Goal: Navigation & Orientation: Find specific page/section

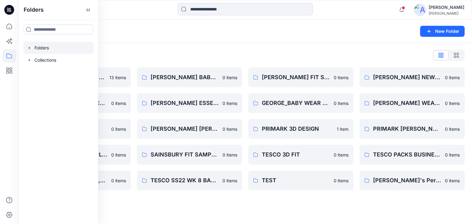
click at [188, 28] on div "Folders" at bounding box center [221, 31] width 391 height 9
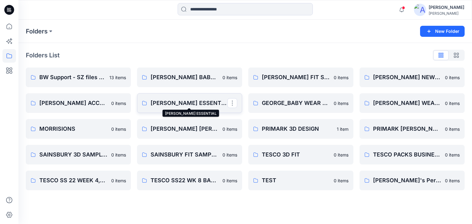
click at [190, 101] on p "[PERSON_NAME] ESSENTIAL" at bounding box center [189, 103] width 77 height 9
click at [411, 108] on link "[PERSON_NAME] WEAR GIRLS & UNISEX" at bounding box center [411, 103] width 105 height 20
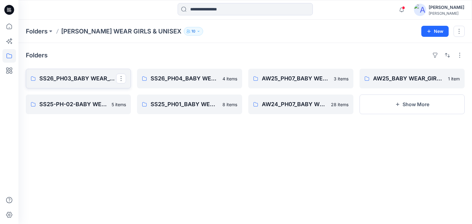
click at [85, 75] on p "SS26_PH03_BABY WEAR_GIRLS & UNISEXS" at bounding box center [77, 78] width 77 height 9
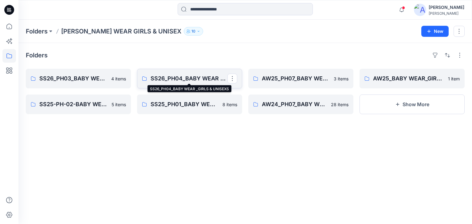
click at [163, 75] on p "SS26_PH04_BABY WEAR _GIRLS & UNISEXS" at bounding box center [189, 78] width 77 height 9
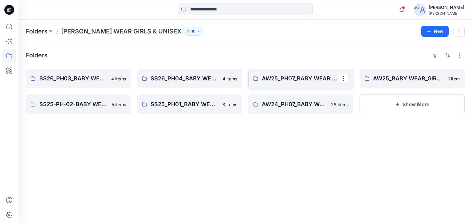
click at [272, 83] on link "AW25_PH07_BABY WEAR _GIRLS & UNISEXS" at bounding box center [300, 79] width 105 height 20
click at [405, 75] on p "AW25_BABY WEAR_GIRLS & UNISEX" at bounding box center [411, 78] width 77 height 9
click at [96, 108] on p "SS25-PH-02-BABY WEAR_ GIRLS & UNISEXS" at bounding box center [77, 104] width 77 height 9
click at [167, 104] on p "SS25_PH01_BABY WEAR GIRLS & UNI" at bounding box center [189, 104] width 77 height 9
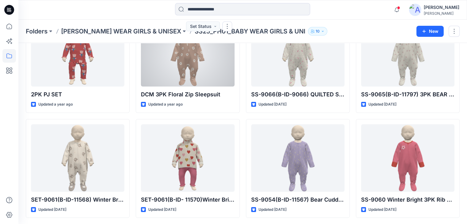
scroll to position [56, 0]
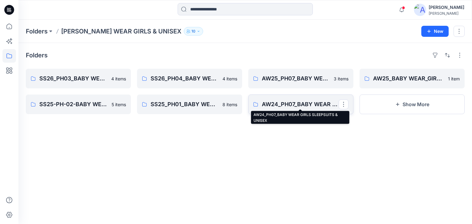
click at [280, 105] on p "AW24_PH07_BABY WEAR GIRLS SLEEPSUITS & UNISEX" at bounding box center [300, 104] width 77 height 9
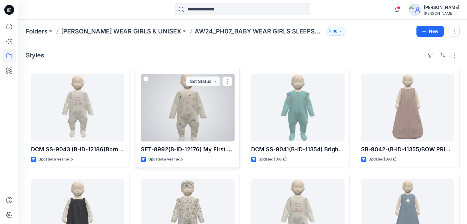
click at [175, 121] on div at bounding box center [187, 108] width 93 height 68
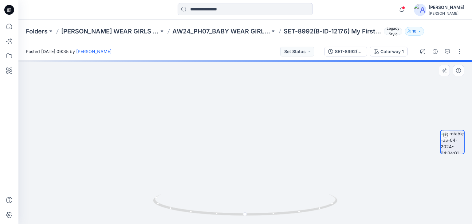
drag, startPoint x: 249, startPoint y: 72, endPoint x: 250, endPoint y: 190, distance: 118.3
click at [250, 190] on img at bounding box center [243, 93] width 519 height 261
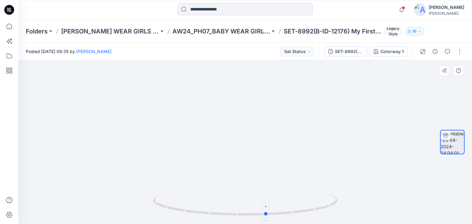
drag, startPoint x: 257, startPoint y: 216, endPoint x: 279, endPoint y: 205, distance: 23.9
click at [279, 205] on icon at bounding box center [246, 205] width 186 height 23
